Goal: Find specific page/section: Find specific page/section

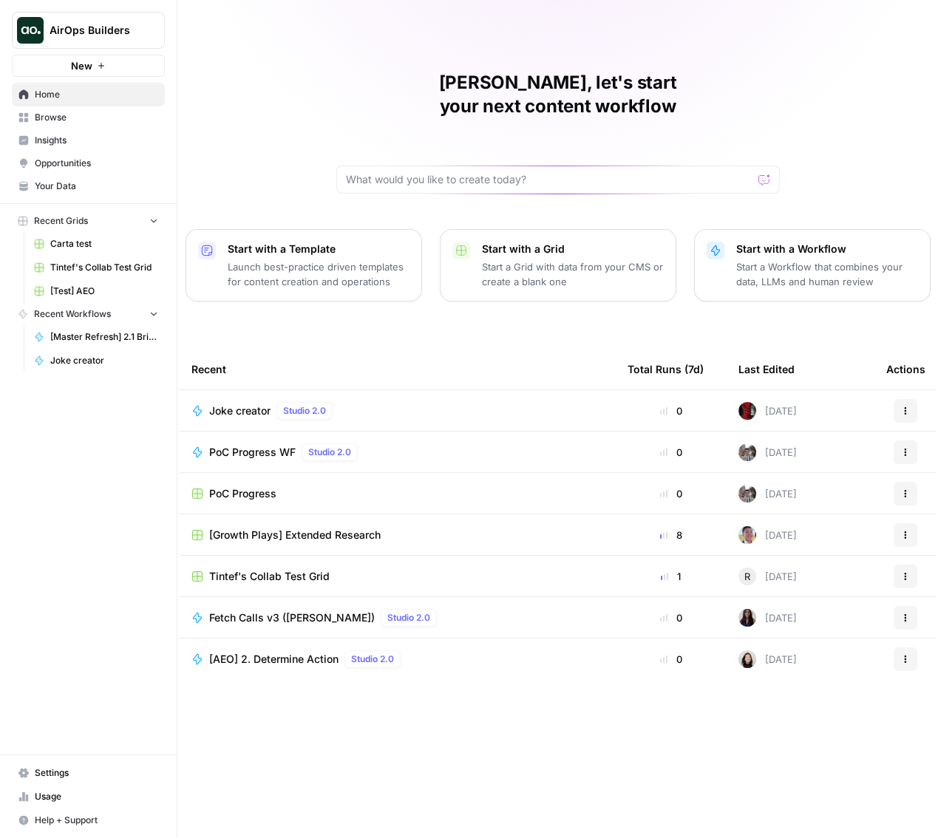
click at [455, 56] on div "[PERSON_NAME], let's start your next content workflow Start with a Template Lau…" at bounding box center [557, 419] width 761 height 838
click at [223, 55] on div "[PERSON_NAME], let's start your next content workflow Start with a Template Lau…" at bounding box center [557, 419] width 761 height 838
click at [257, 569] on span "Tintef's Collab Test Grid" at bounding box center [269, 576] width 120 height 15
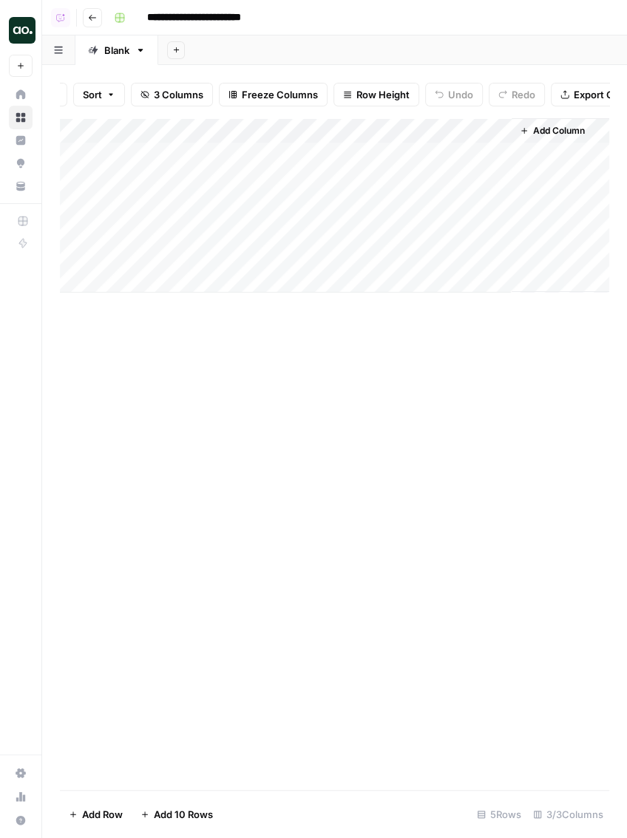
scroll to position [0, 99]
